Goal: Information Seeking & Learning: Learn about a topic

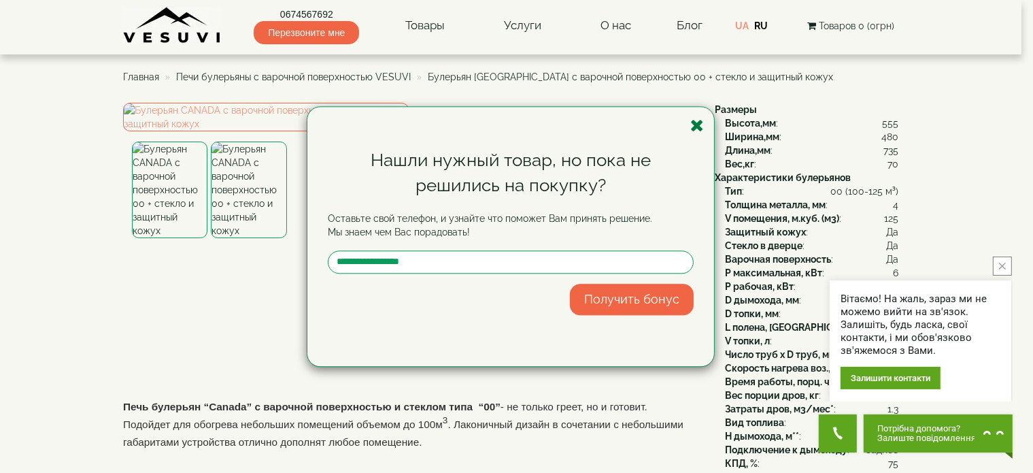
drag, startPoint x: 699, startPoint y: 127, endPoint x: 699, endPoint y: 112, distance: 15.7
click at [699, 127] on icon "button" at bounding box center [697, 125] width 14 height 17
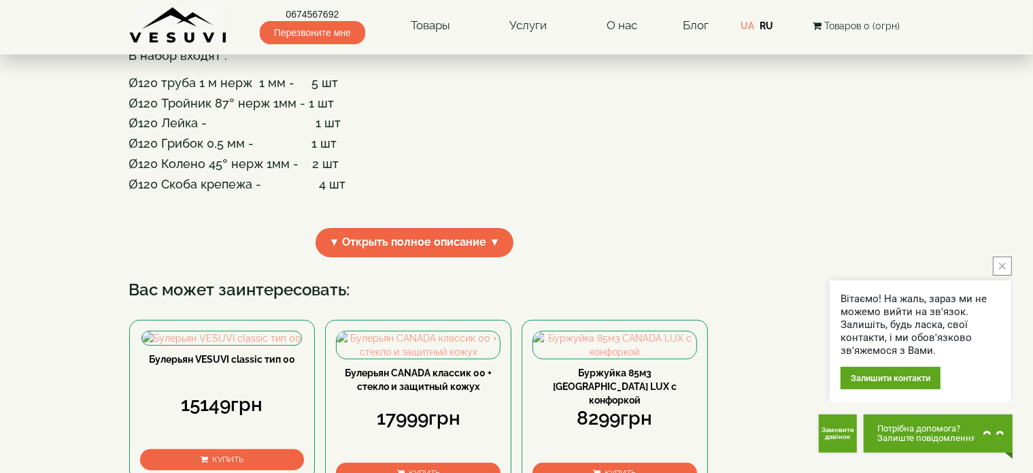
scroll to position [340, 0]
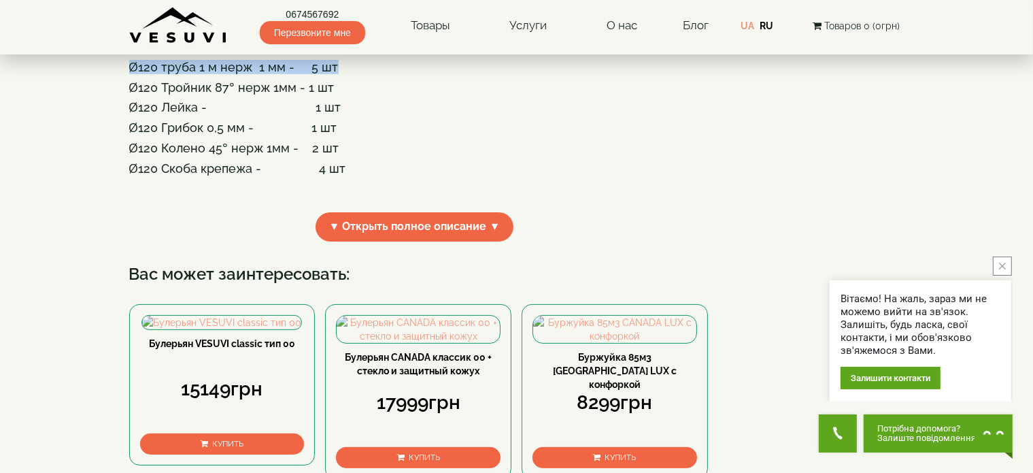
drag, startPoint x: 128, startPoint y: 174, endPoint x: 342, endPoint y: 177, distance: 214.3
click at [342, 177] on div "**********" at bounding box center [517, 253] width 796 height 980
copy span "Ø120 труба 1 м нерж 1 мм - 5 шт"
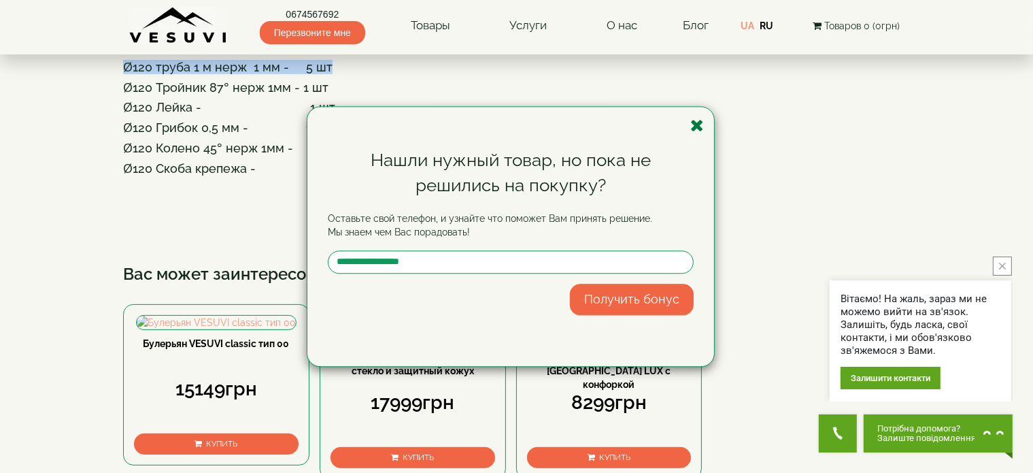
click at [694, 130] on icon "button" at bounding box center [697, 125] width 14 height 17
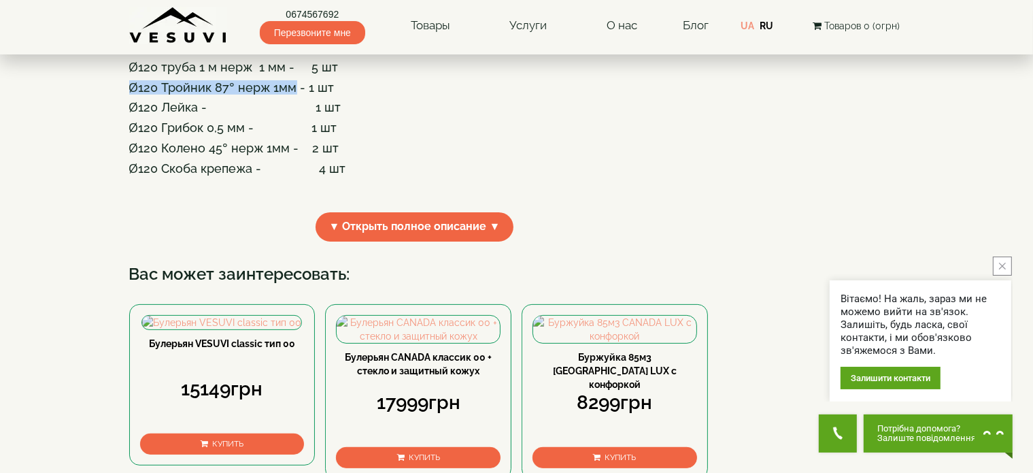
drag, startPoint x: 129, startPoint y: 195, endPoint x: 291, endPoint y: 190, distance: 162.0
click at [291, 95] on span "Ø120 Тройник 87° нерж 1мм - 1 шт" at bounding box center [231, 87] width 205 height 14
copy span "Ø120 Тройник 87° нерж 1мм"
drag, startPoint x: 131, startPoint y: 214, endPoint x: 207, endPoint y: 210, distance: 76.3
click at [207, 114] on span "Ø120 Лейка - 1 шт" at bounding box center [235, 107] width 212 height 14
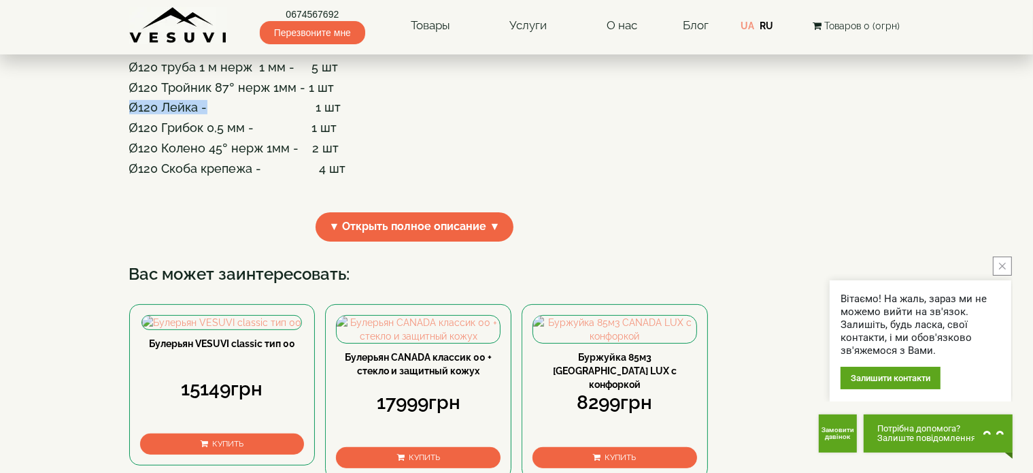
copy span "Ø120 Лейка -"
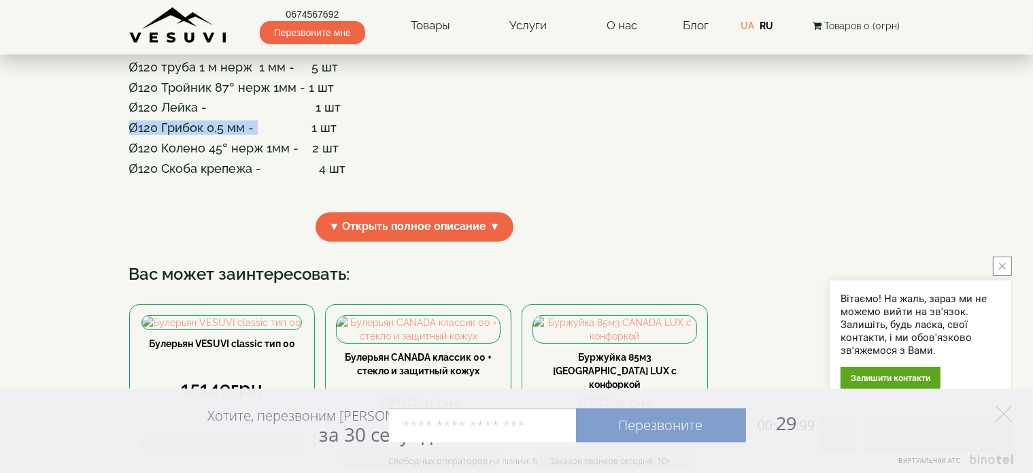
drag, startPoint x: 133, startPoint y: 233, endPoint x: 254, endPoint y: 236, distance: 121.1
click at [254, 135] on span "Ø120 Грибок 0,5 мм - 1 шт" at bounding box center [233, 127] width 208 height 14
drag, startPoint x: 226, startPoint y: 238, endPoint x: 178, endPoint y: 234, distance: 48.5
click at [224, 135] on span "Ø120 Грибок 0,5 мм - 1 шт" at bounding box center [233, 127] width 208 height 14
click at [133, 135] on span "Ø120 Грибок 0,5 мм - 1 шт" at bounding box center [233, 127] width 208 height 14
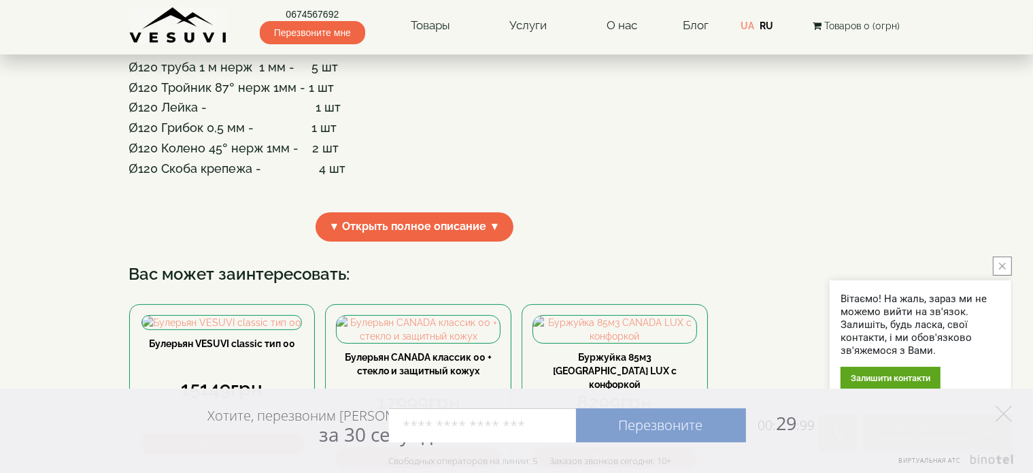
click at [172, 155] on span "Ø120 Колено 45° нерж 1мм - 2 шт" at bounding box center [234, 148] width 210 height 14
drag, startPoint x: 130, startPoint y: 233, endPoint x: 250, endPoint y: 226, distance: 120.6
click at [250, 202] on div "В набор входят : Ø120 труба 1 м нерж 1 мм - 5 шт Ø120 Тройник 87° нерж 1мм - 1 …" at bounding box center [414, 115] width 571 height 176
copy span "Ø120 Грибок 0,5 мм -"
drag, startPoint x: 130, startPoint y: 253, endPoint x: 297, endPoint y: 246, distance: 166.8
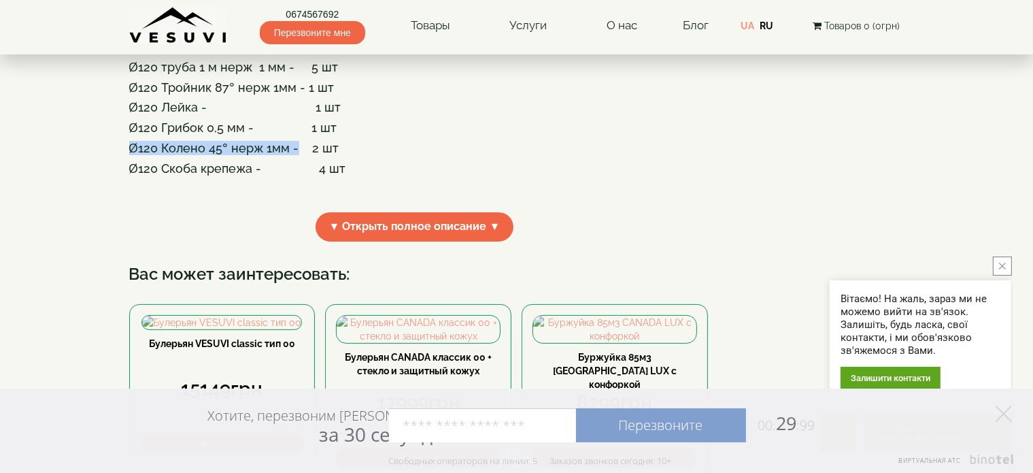
click at [297, 202] on div "В набор входят : Ø120 труба 1 м нерж 1 мм - 5 шт Ø120 Тройник 87° нерж 1мм - 1 …" at bounding box center [414, 115] width 571 height 176
copy span "Ø120 Колено 45° нерж 1мм -"
drag, startPoint x: 130, startPoint y: 271, endPoint x: 261, endPoint y: 274, distance: 131.3
click at [261, 176] on span "Ø120 Скоба крепежа - 4 шт" at bounding box center [237, 168] width 217 height 14
copy span "Ø120 Скоба крепежа -"
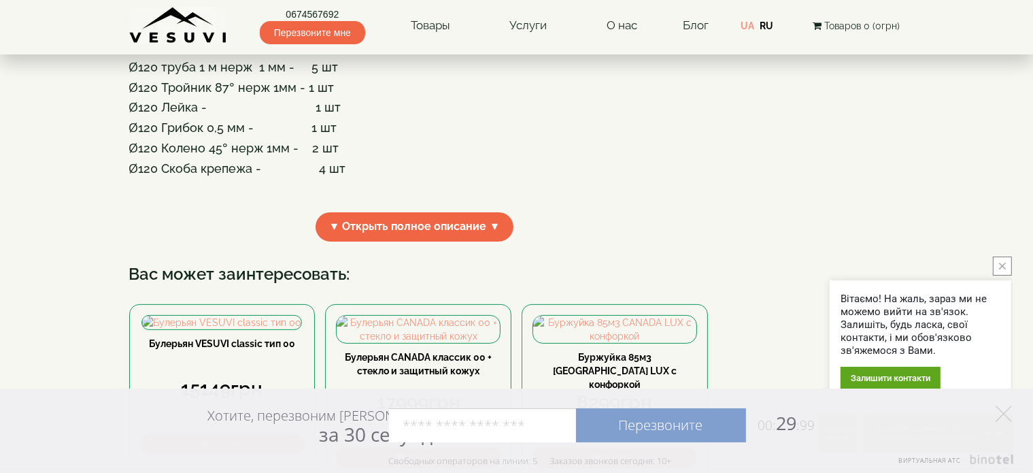
click at [278, 135] on span "Ø120 Грибок 0,5 мм - 1 шт" at bounding box center [233, 127] width 208 height 14
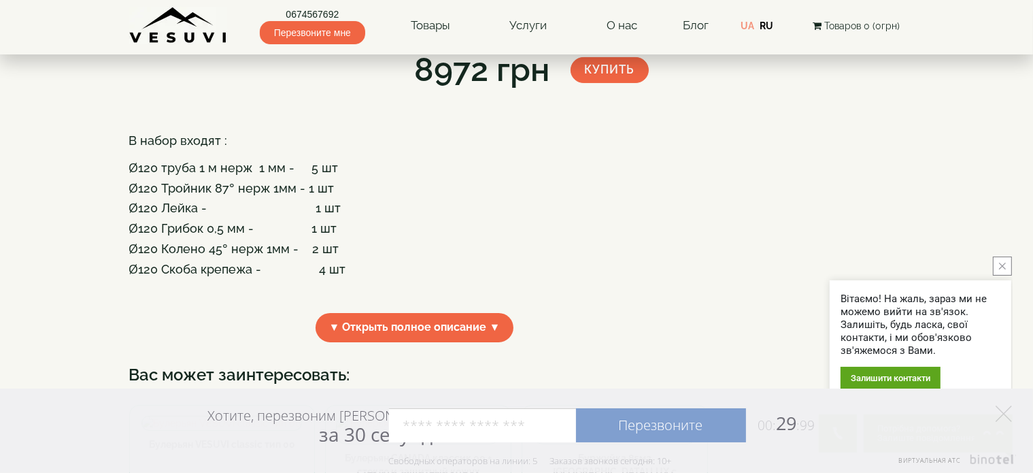
scroll to position [0, 0]
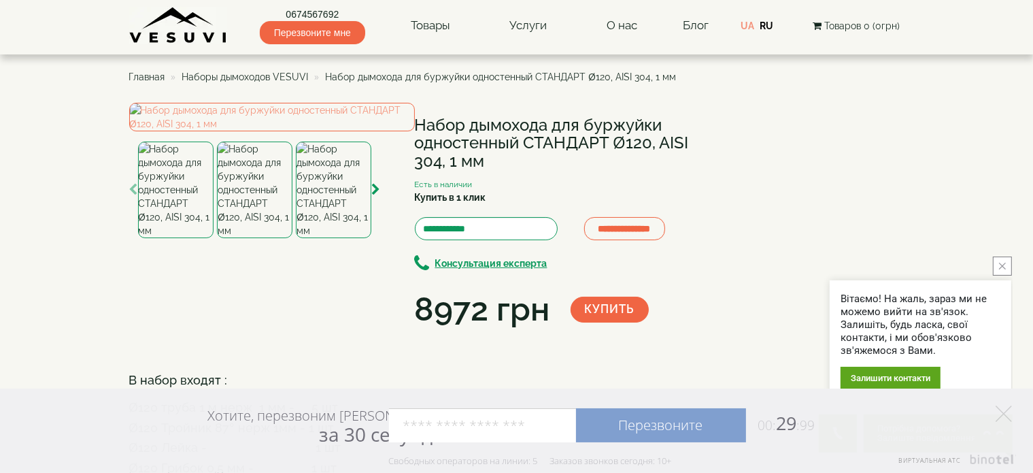
click at [287, 77] on span "Наборы дымоходов VESUVI" at bounding box center [245, 76] width 127 height 11
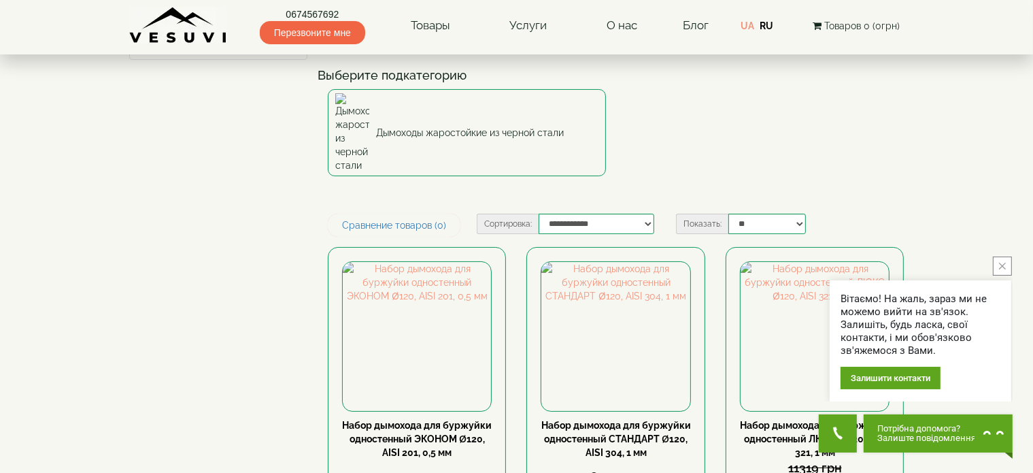
scroll to position [68, 0]
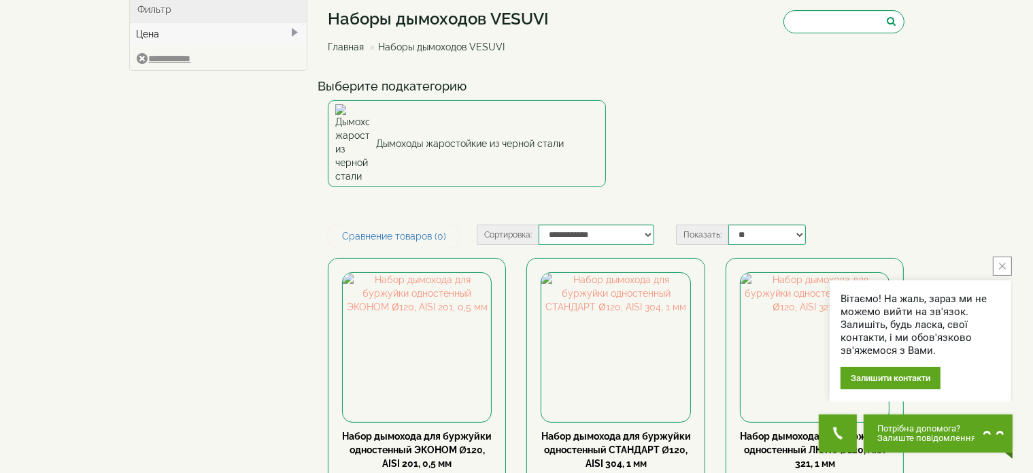
click at [1001, 265] on icon "close button" at bounding box center [1002, 266] width 7 height 7
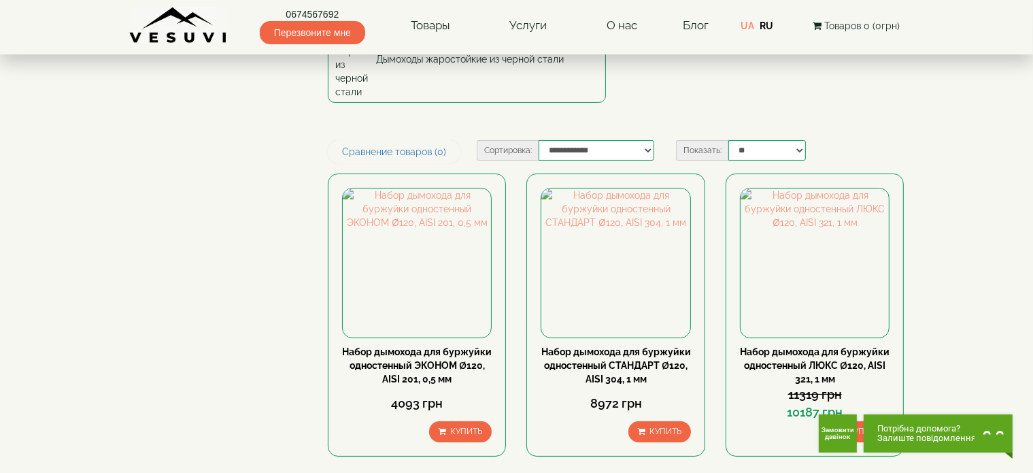
scroll to position [136, 0]
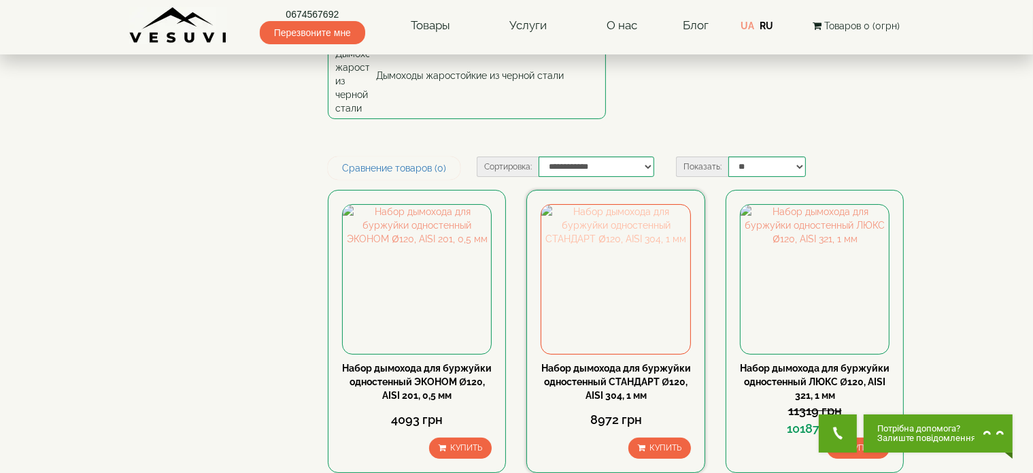
click at [604, 251] on img at bounding box center [615, 279] width 148 height 148
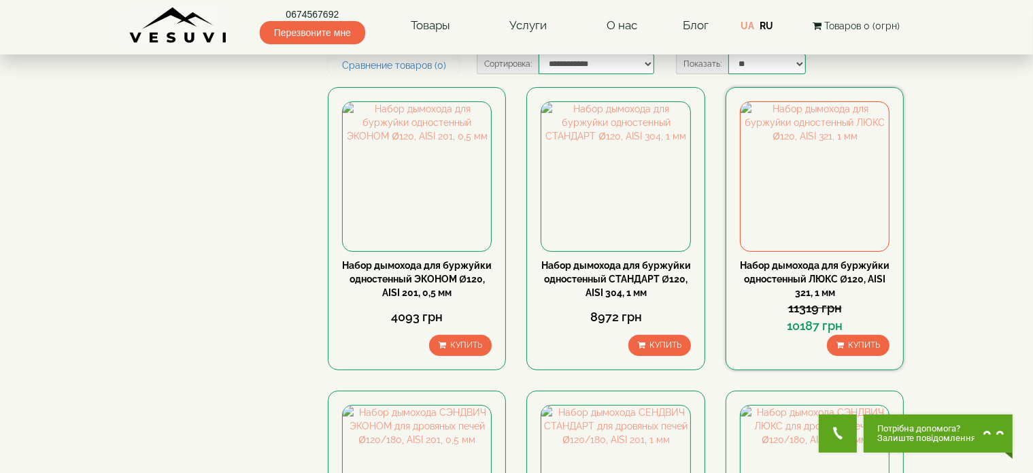
scroll to position [136, 0]
